Goal: Task Accomplishment & Management: Use online tool/utility

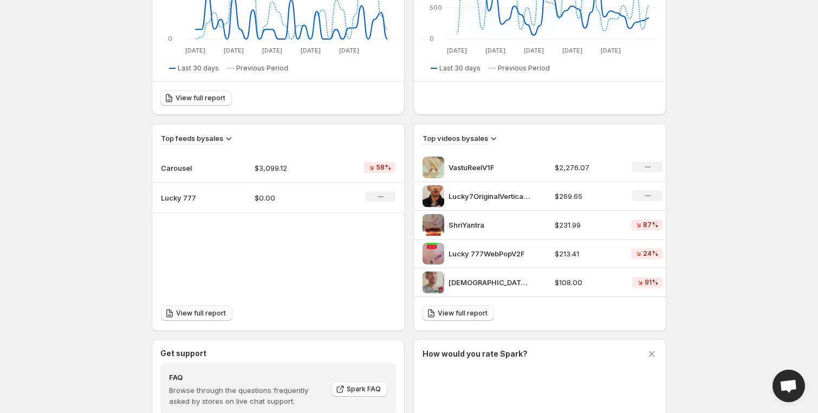
scroll to position [276, 0]
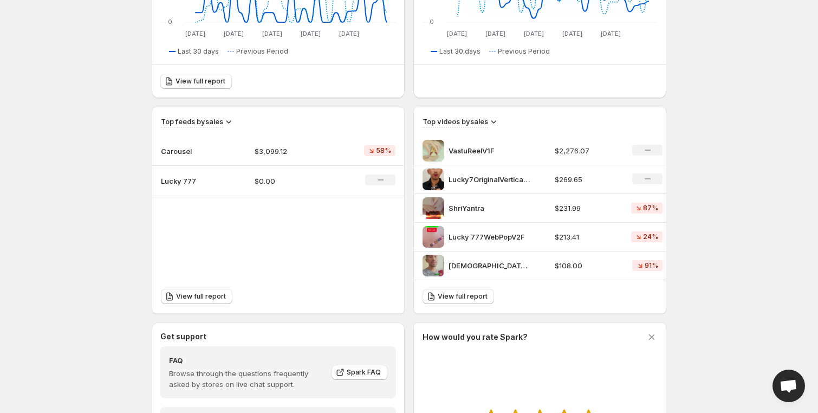
click at [469, 148] on p "VastuReelV1F" at bounding box center [489, 150] width 81 height 11
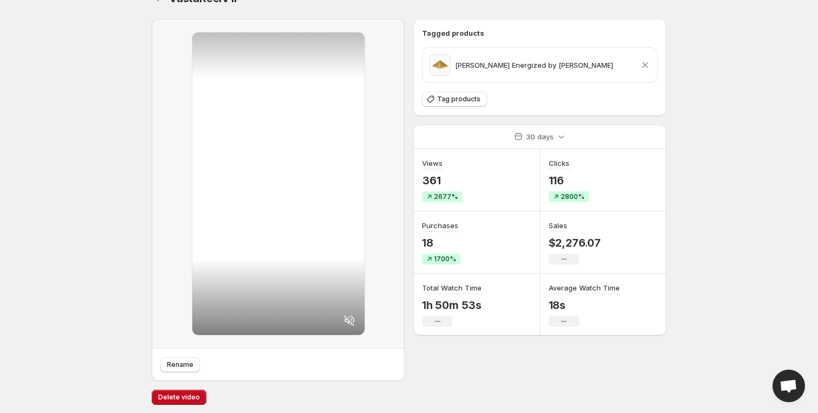
scroll to position [25, 0]
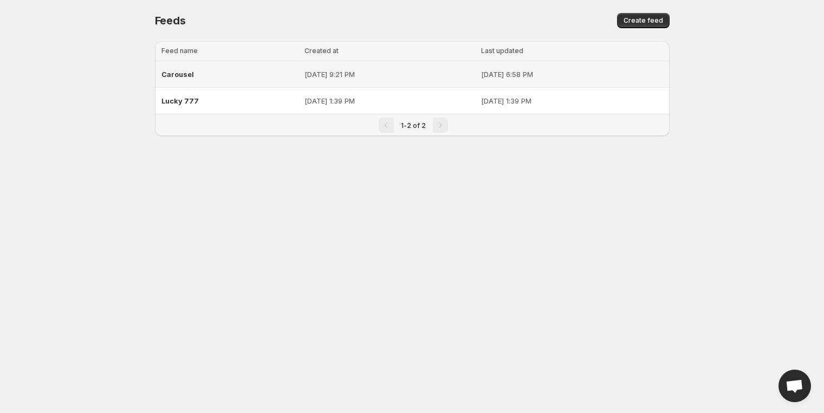
click at [219, 76] on div "Carousel" at bounding box center [230, 74] width 137 height 20
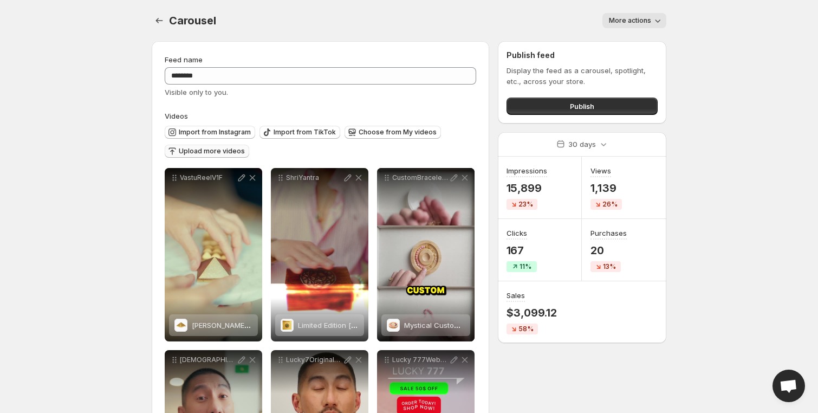
click at [205, 151] on span "Upload more videos" at bounding box center [212, 151] width 66 height 9
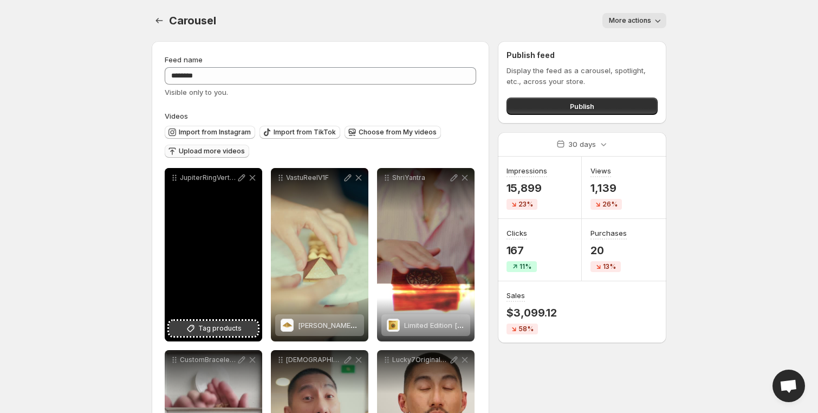
click at [221, 327] on span "Tag products" at bounding box center [219, 328] width 43 height 11
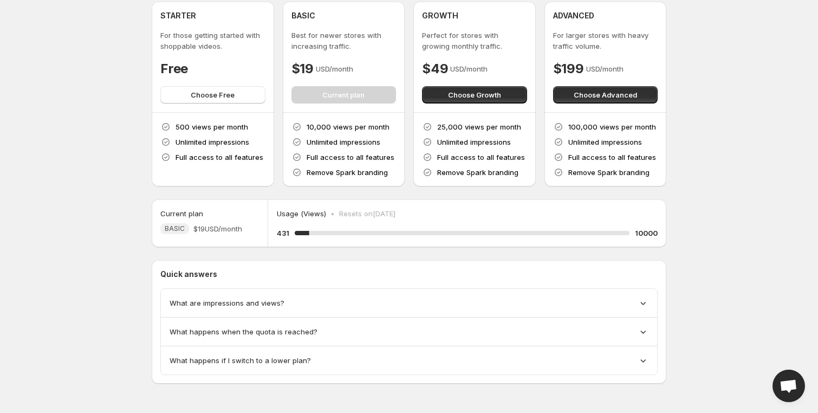
scroll to position [43, 0]
